Goal: Information Seeking & Learning: Learn about a topic

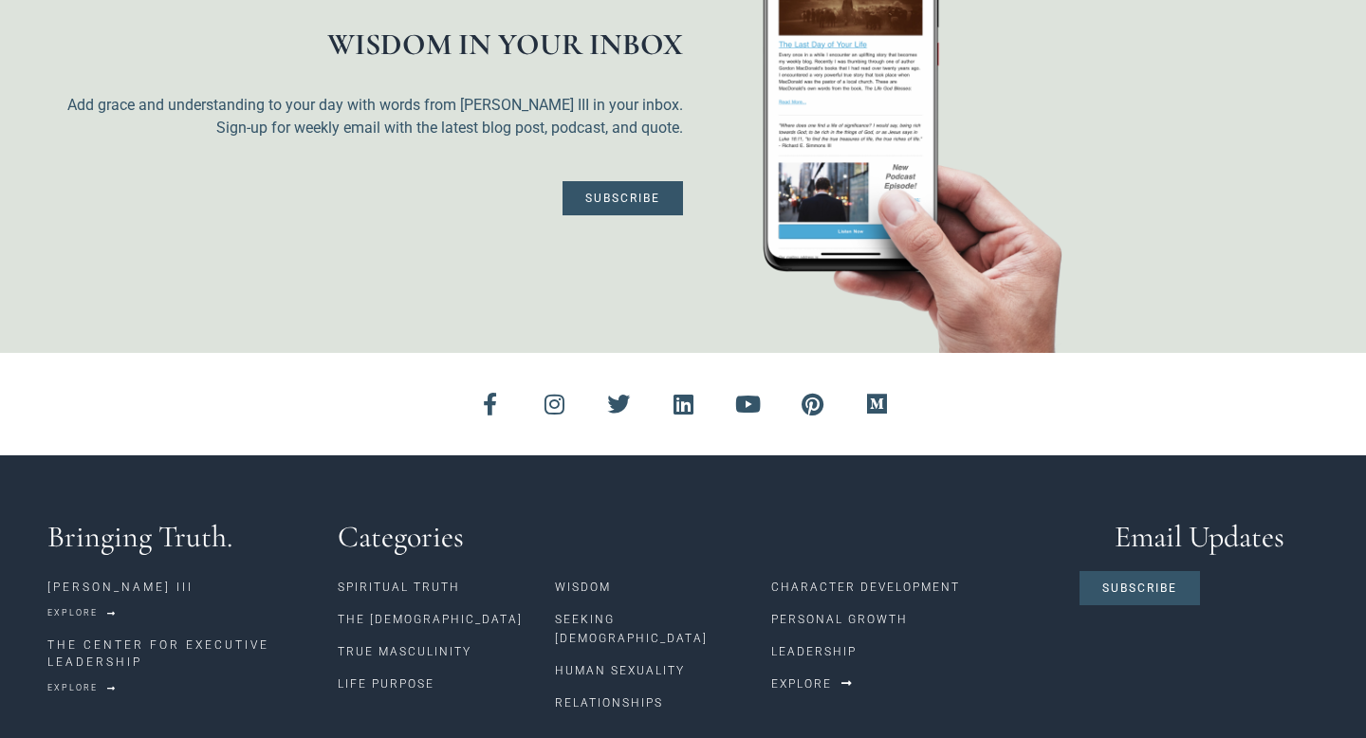
scroll to position [5169, 0]
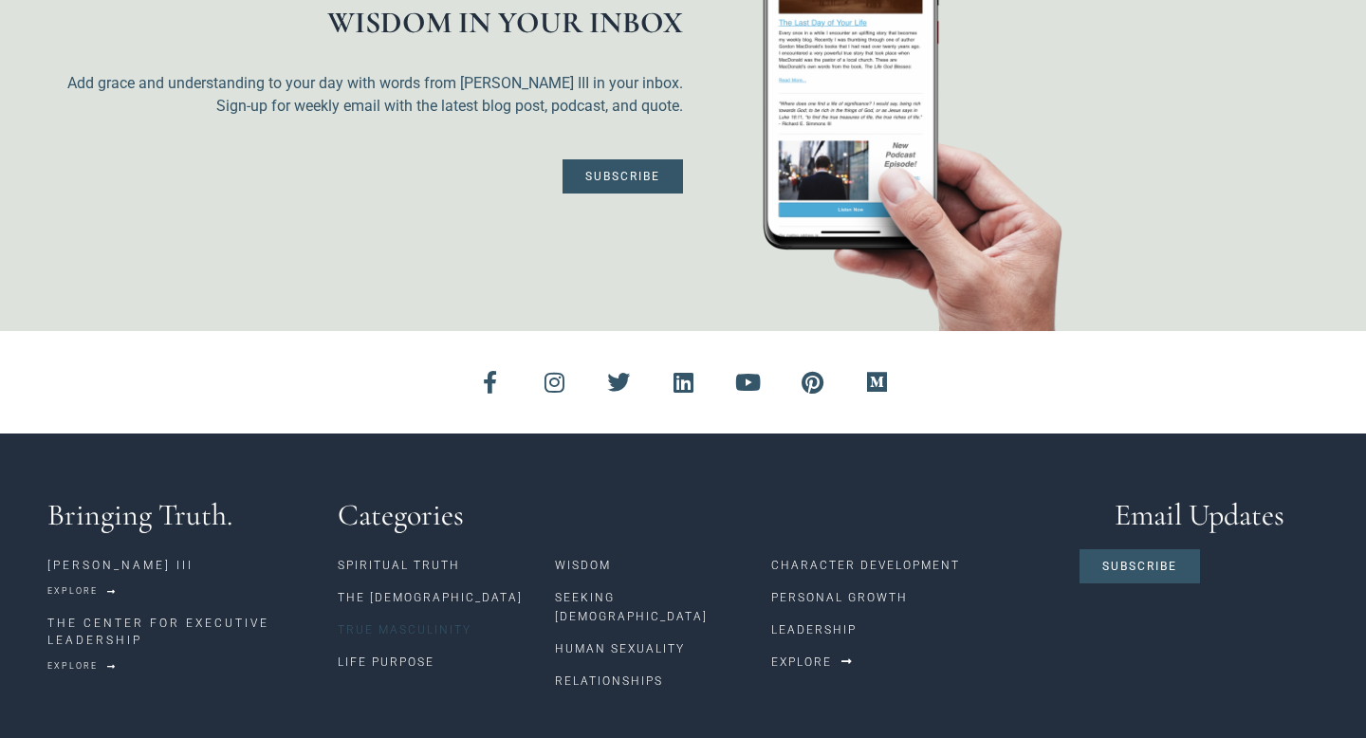
click at [384, 614] on link "True Masculinity" at bounding box center [446, 630] width 217 height 32
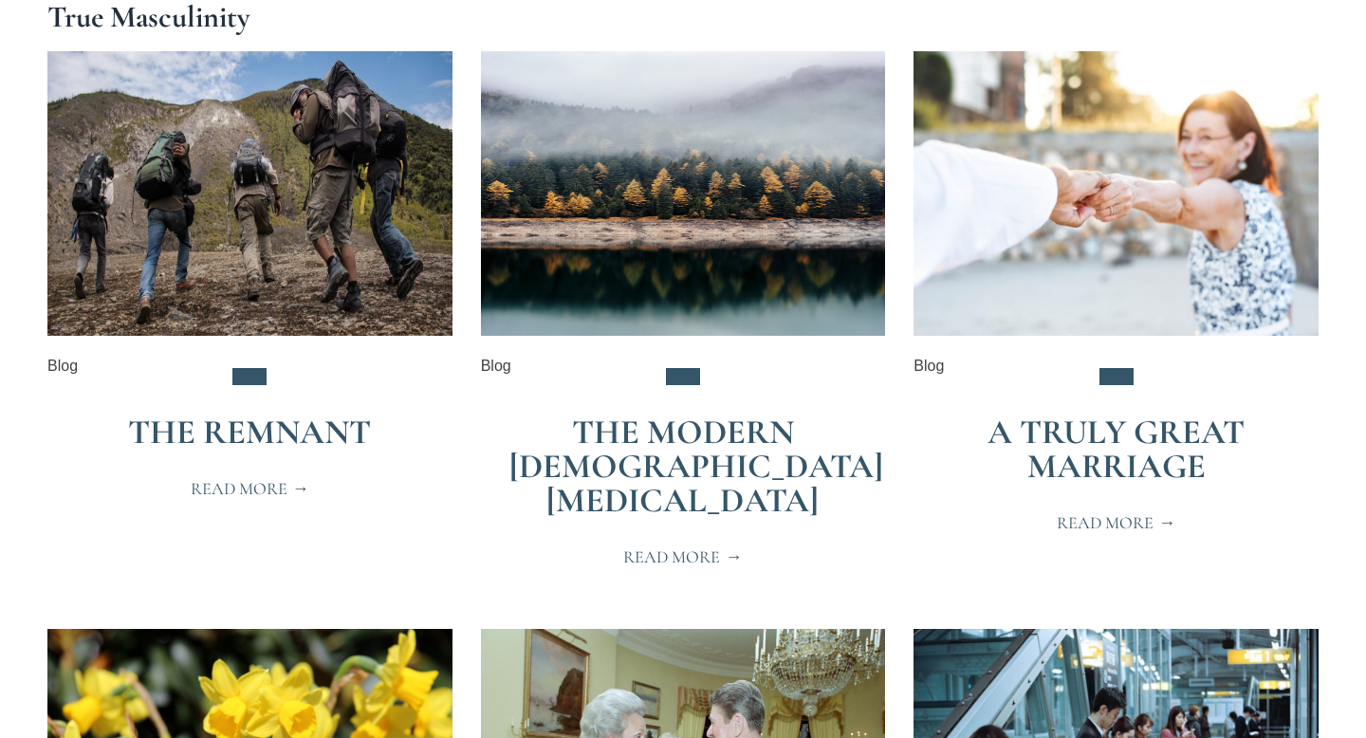
scroll to position [403, 0]
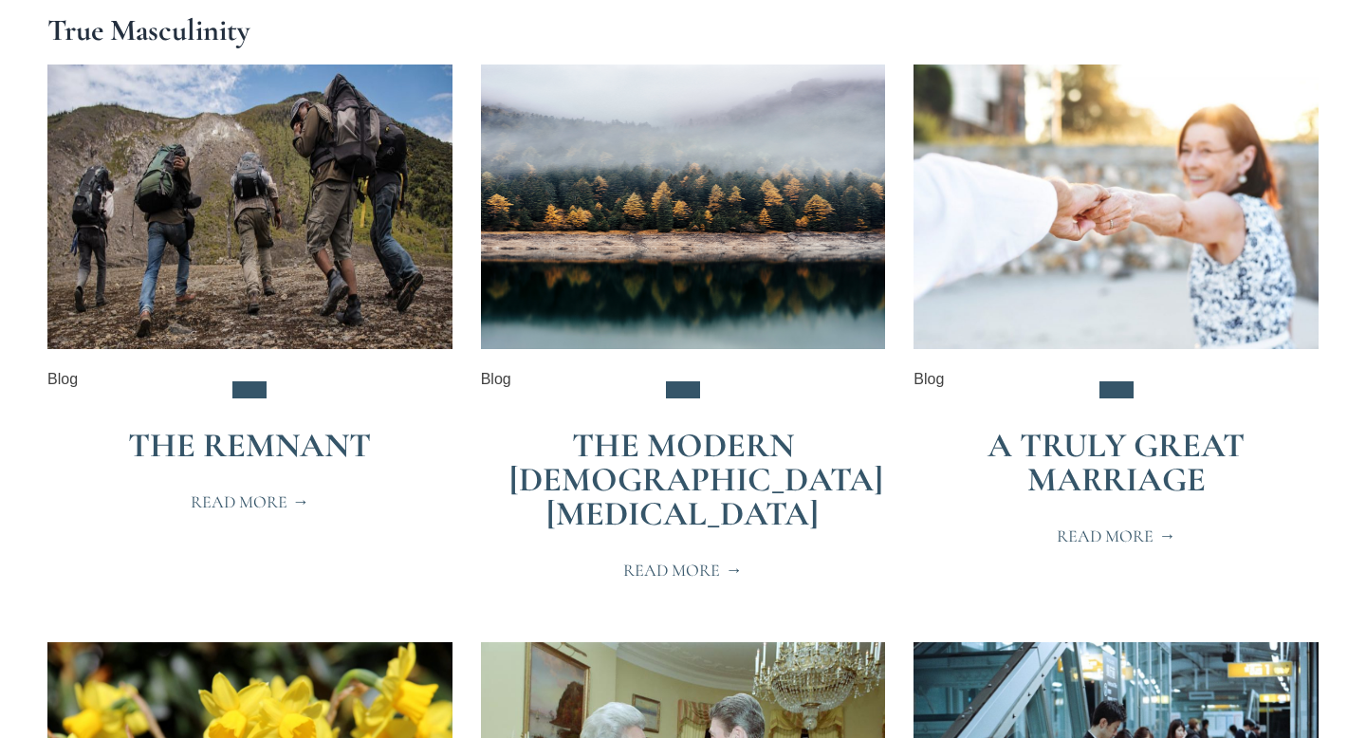
click at [210, 438] on link "The Remnant" at bounding box center [249, 445] width 243 height 41
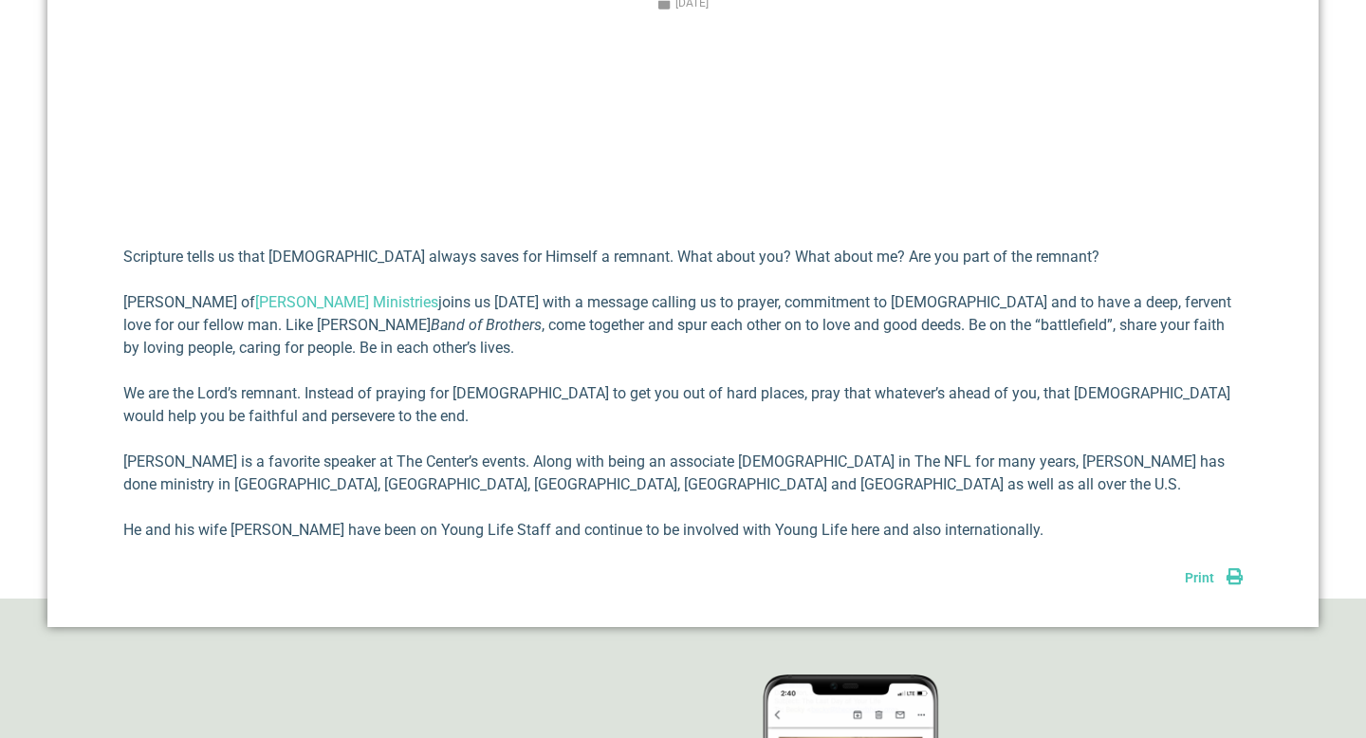
scroll to position [770, 0]
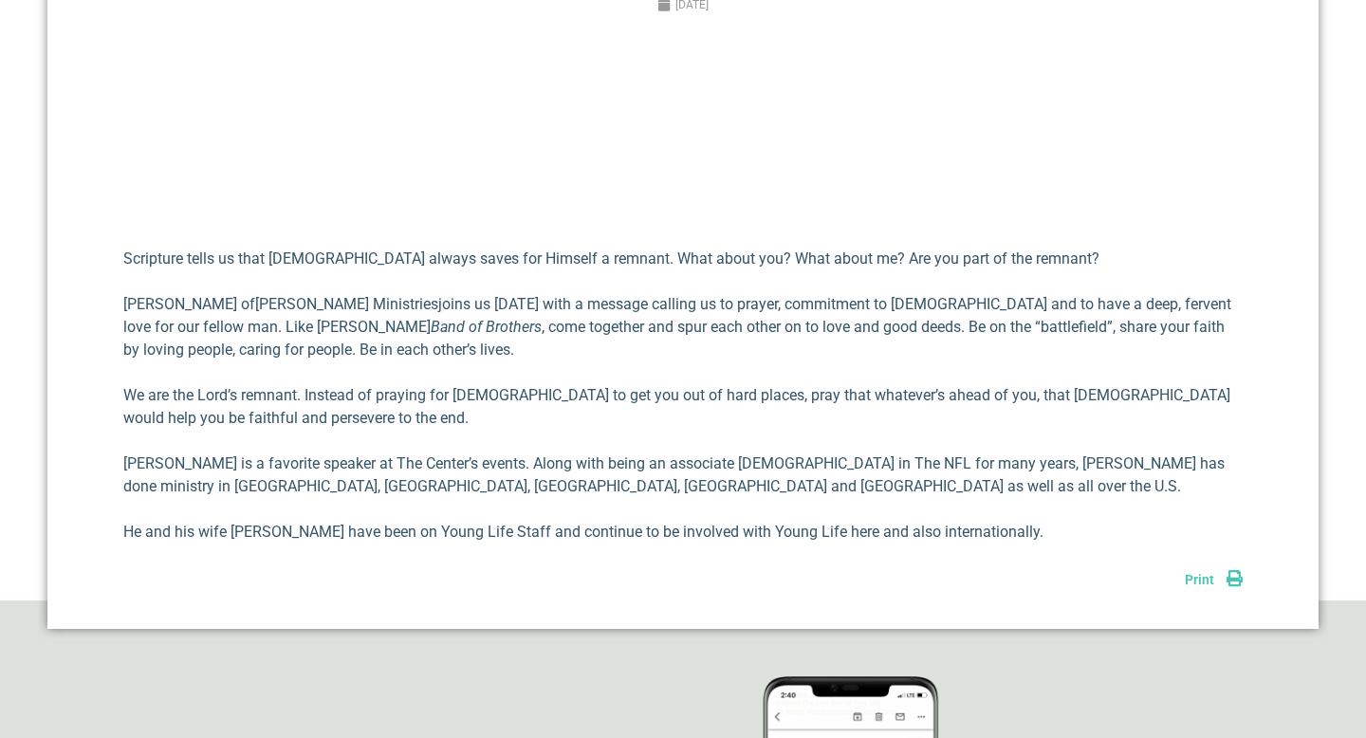
click at [312, 306] on link "Leachman Ministries" at bounding box center [346, 304] width 183 height 18
